Goal: Information Seeking & Learning: Find contact information

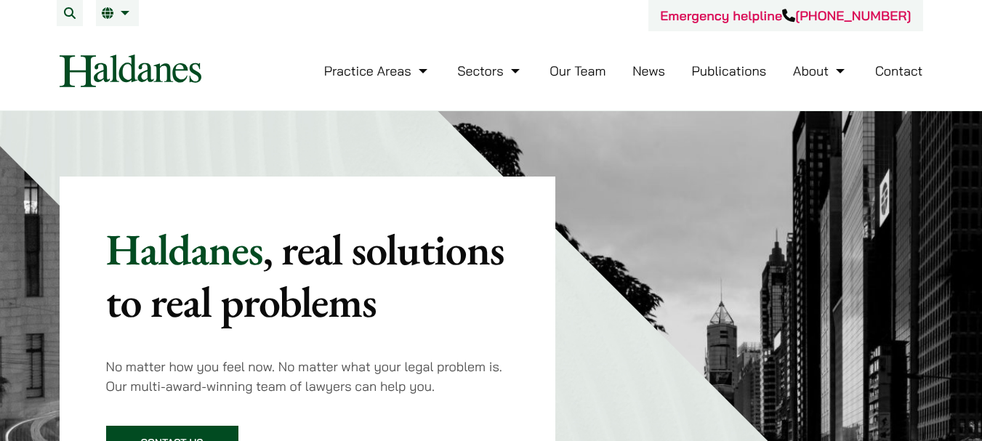
click at [899, 70] on link "Contact" at bounding box center [899, 71] width 48 height 17
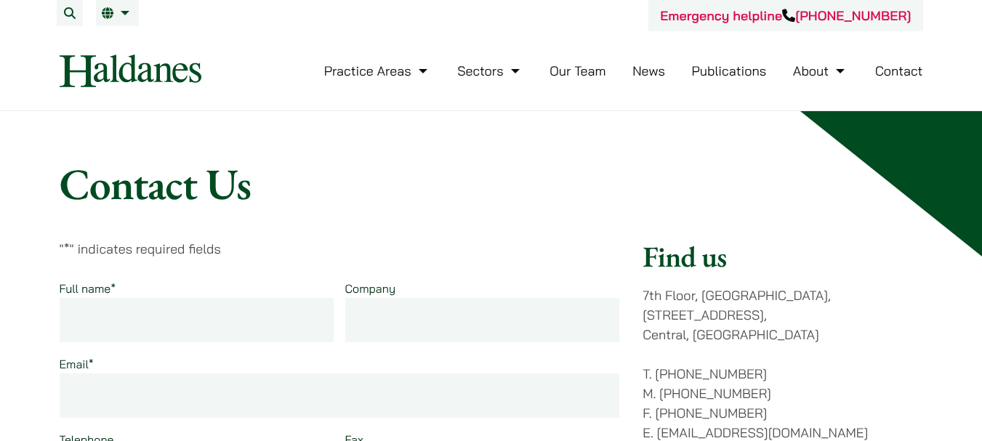
scroll to position [218, 0]
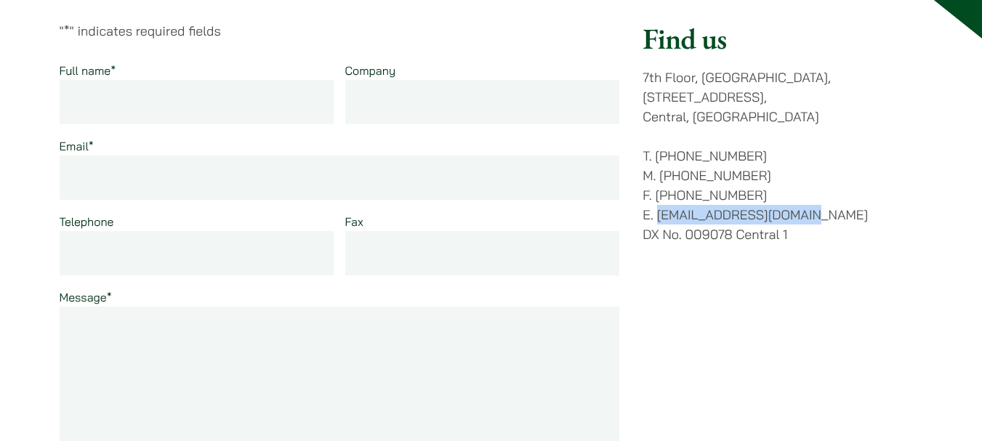
drag, startPoint x: 811, startPoint y: 190, endPoint x: 658, endPoint y: 198, distance: 152.8
click at [658, 198] on p "T. (852) 2868 1234 M. (852) 9763 5524 F. (852) 2845 1637 E. enquiries@haldanes.…" at bounding box center [782, 195] width 280 height 98
copy p "[EMAIL_ADDRESS][DOMAIN_NAME]"
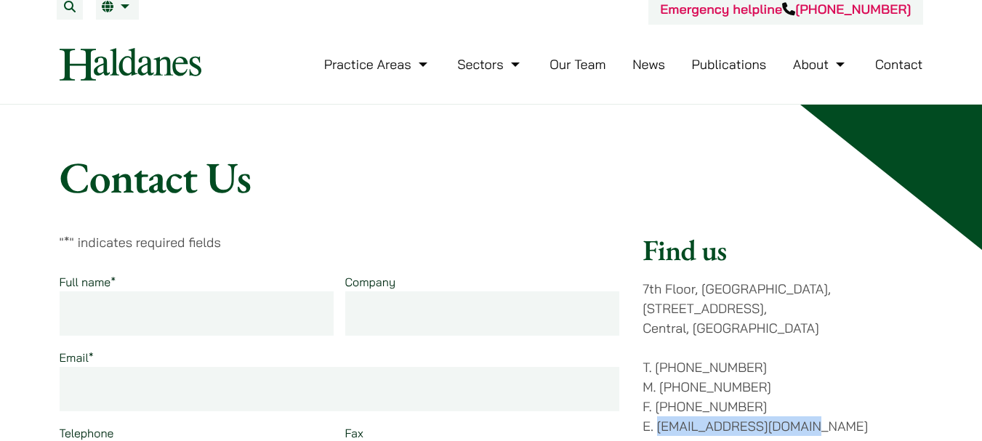
scroll to position [0, 0]
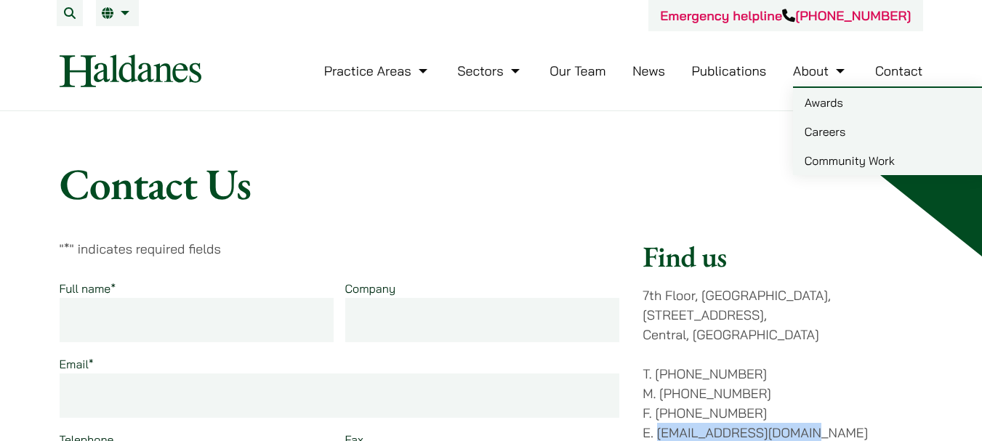
click at [826, 108] on link "Awards" at bounding box center [887, 102] width 189 height 29
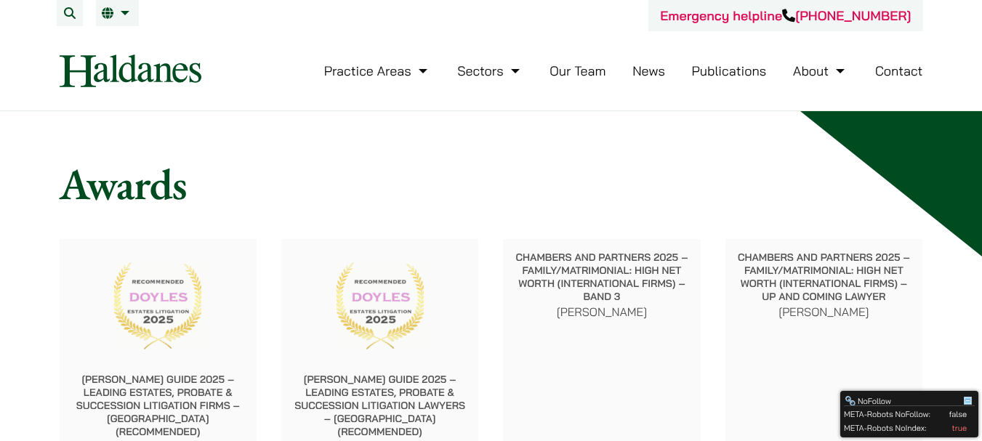
click at [901, 64] on link "Contact" at bounding box center [899, 71] width 48 height 17
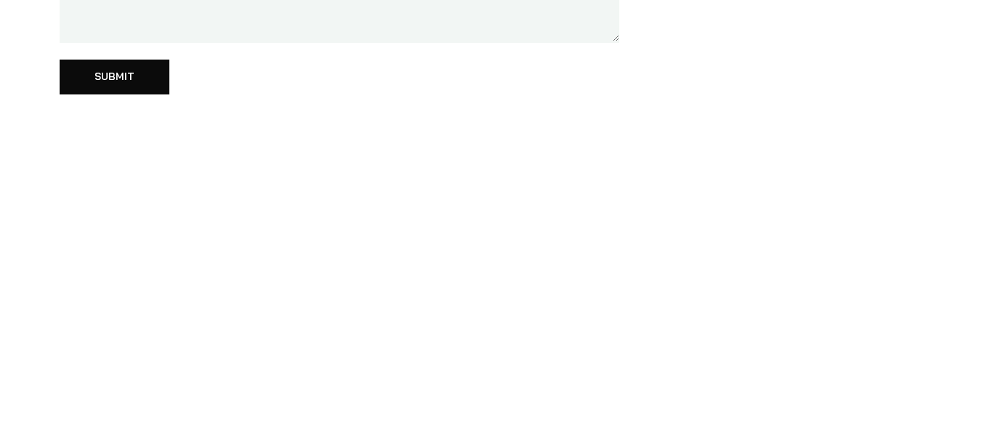
scroll to position [872, 0]
